Goal: Task Accomplishment & Management: Manage account settings

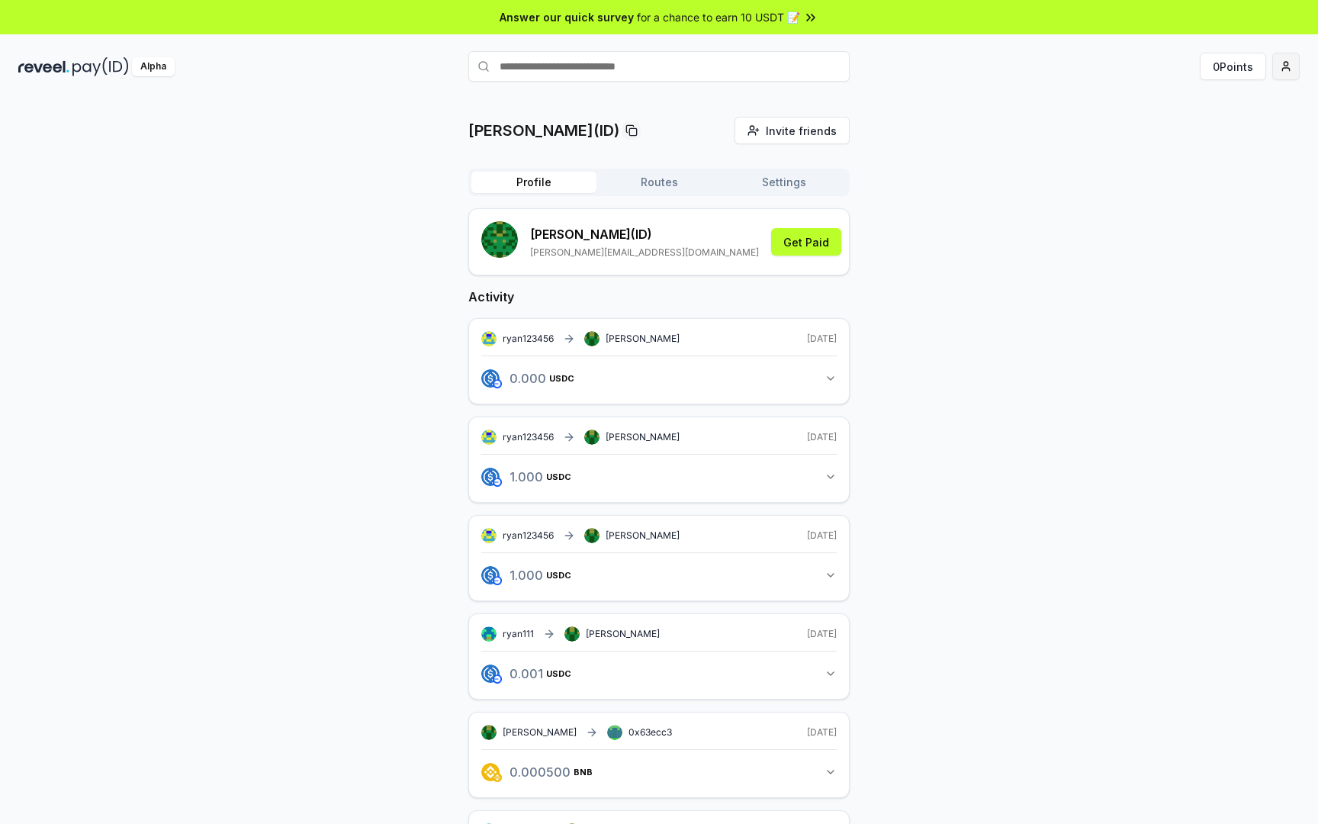
drag, startPoint x: 1318, startPoint y: 51, endPoint x: 1283, endPoint y: 71, distance: 40.3
click at [1283, 71] on div "Alpha 0 Points" at bounding box center [659, 67] width 1318 height 40
click at [1283, 71] on html "Answer our quick survey for a chance to earn 10 USDT 📝 Alpha 0 Points ryan(ID) …" at bounding box center [659, 412] width 1318 height 824
click at [1171, 261] on div "Sign Out" at bounding box center [1214, 257] width 169 height 25
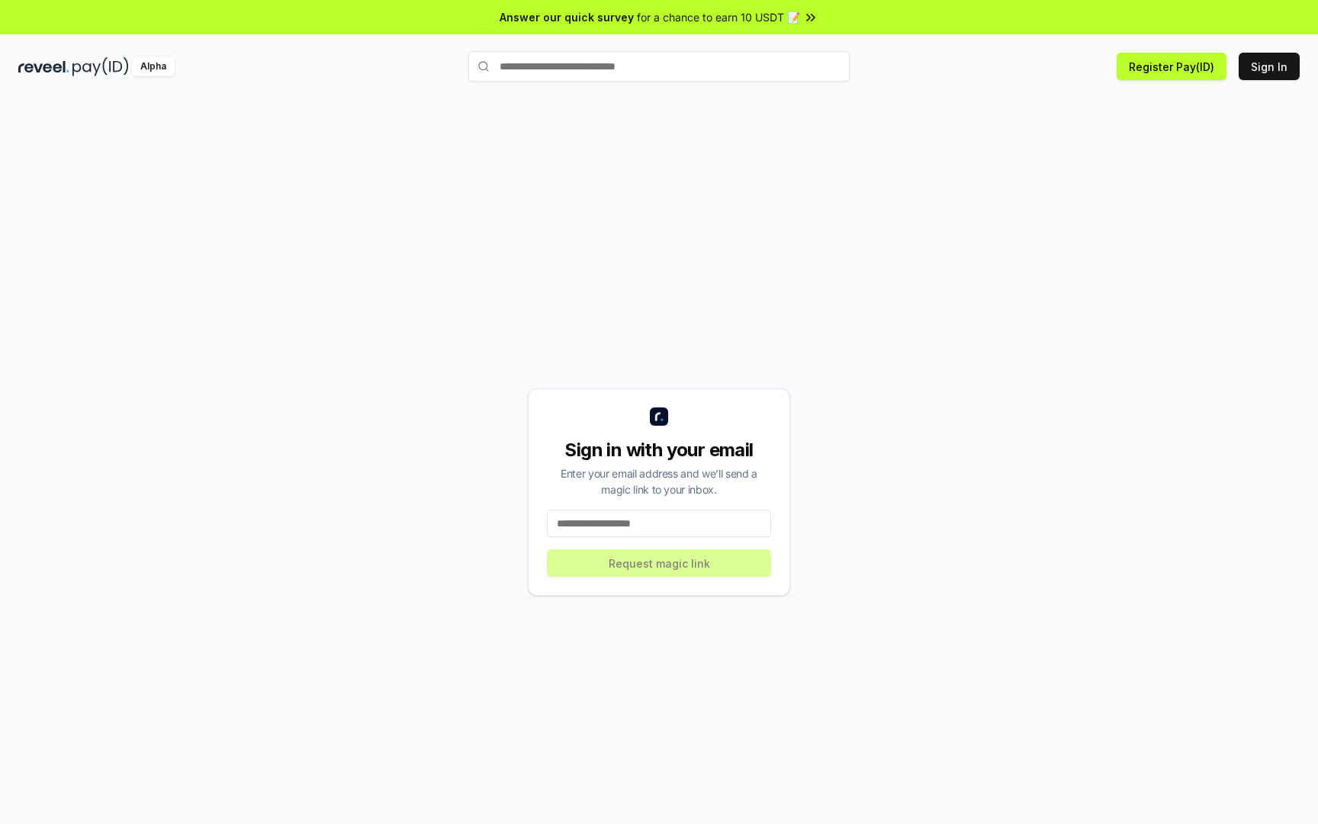
click at [687, 526] on input at bounding box center [659, 523] width 224 height 27
type input "**********"
click at [654, 575] on button "Request magic link" at bounding box center [659, 562] width 224 height 27
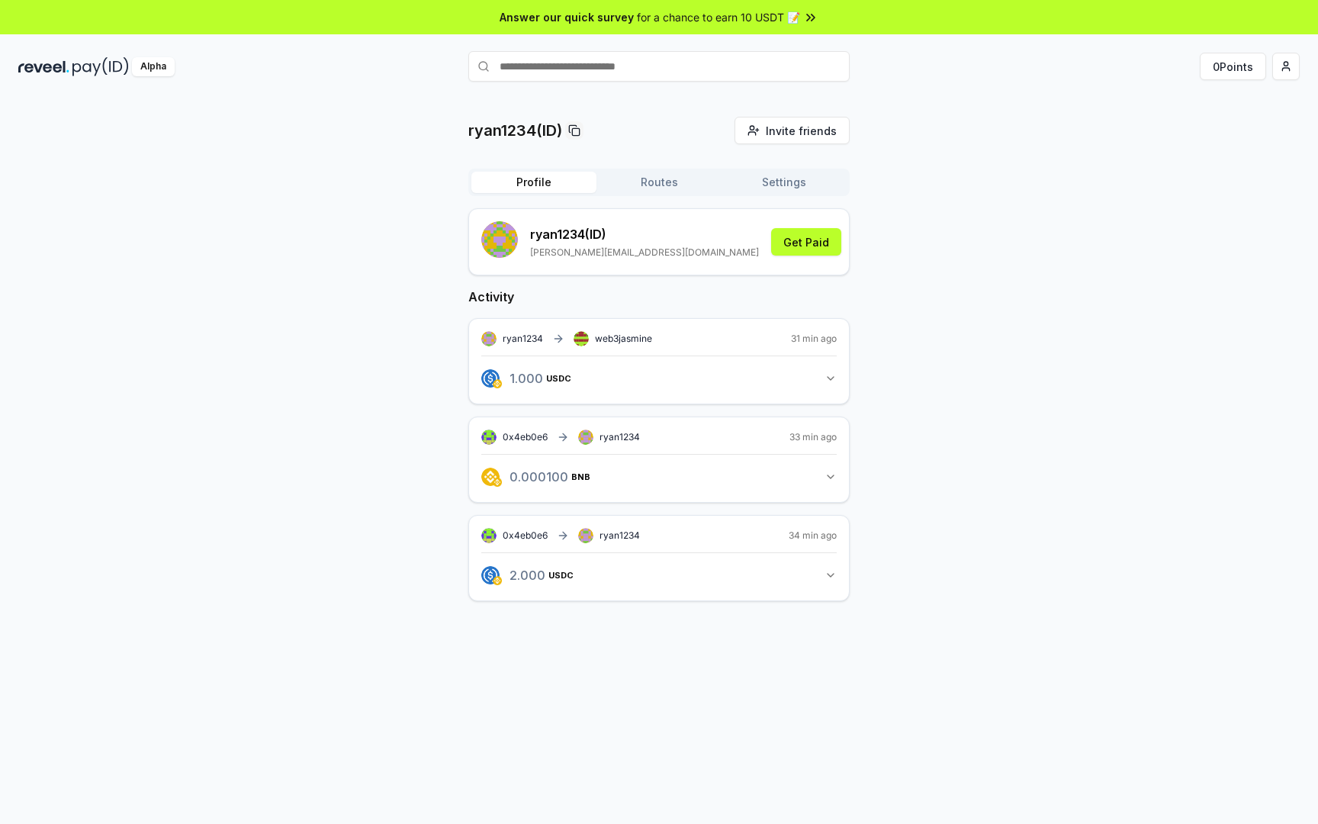
click at [685, 517] on div "0x4eb0e6 ryan1234 34 min ago 2.000 USDC 2 USDC" at bounding box center [658, 558] width 381 height 86
